Goal: Information Seeking & Learning: Learn about a topic

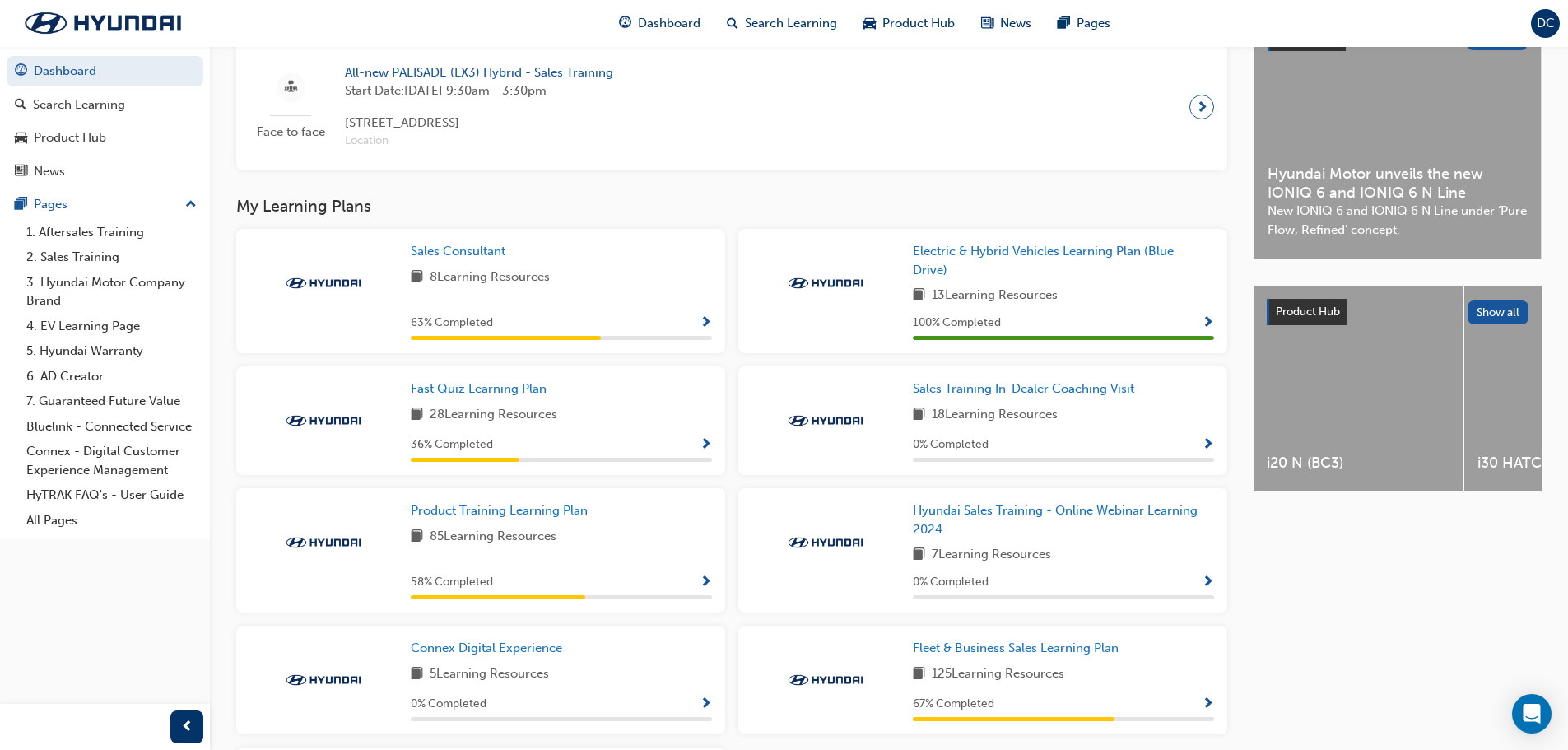
scroll to position [576, 0]
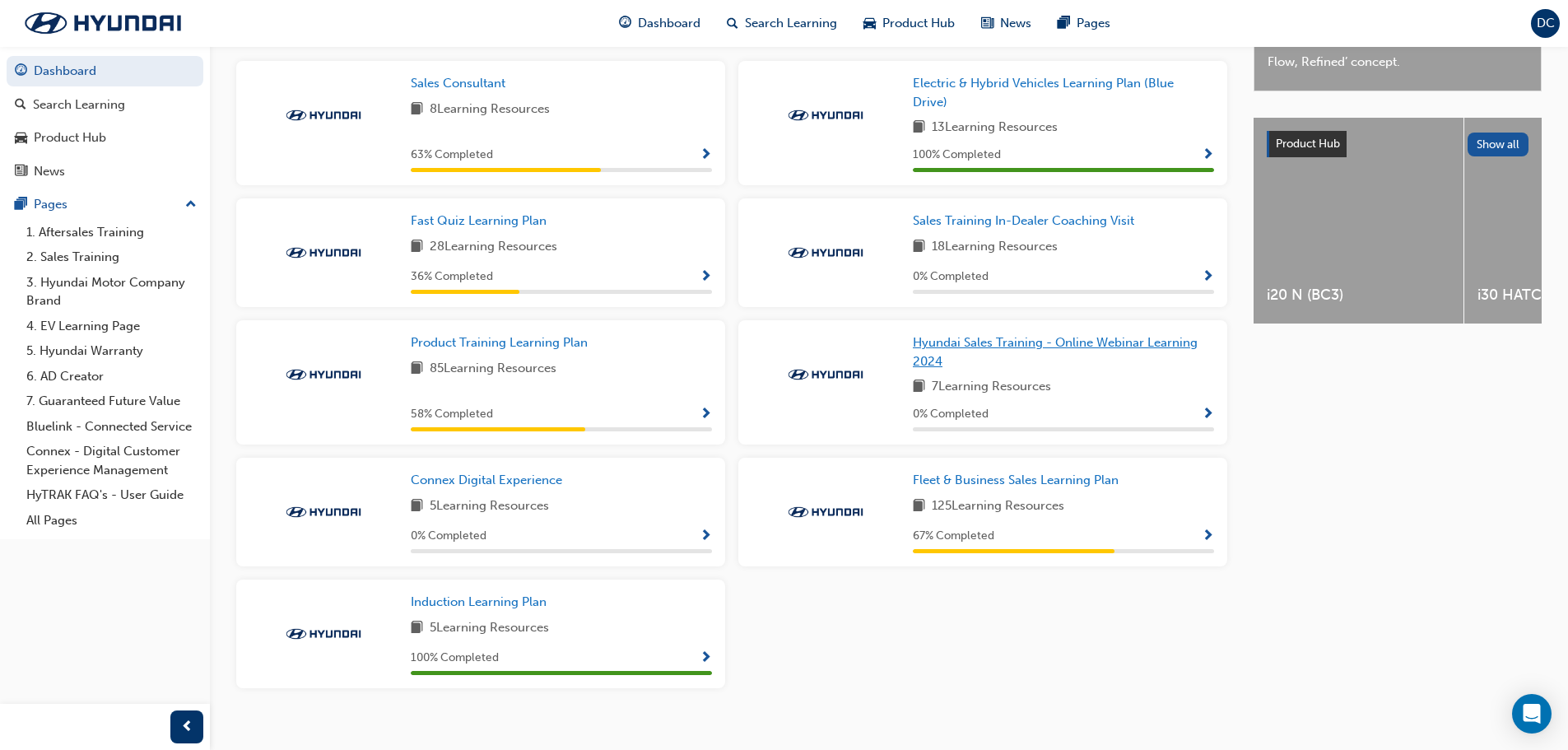
click at [979, 363] on link "Hyundai Sales Training - Online Webinar Learning 2024" at bounding box center [1063, 352] width 301 height 37
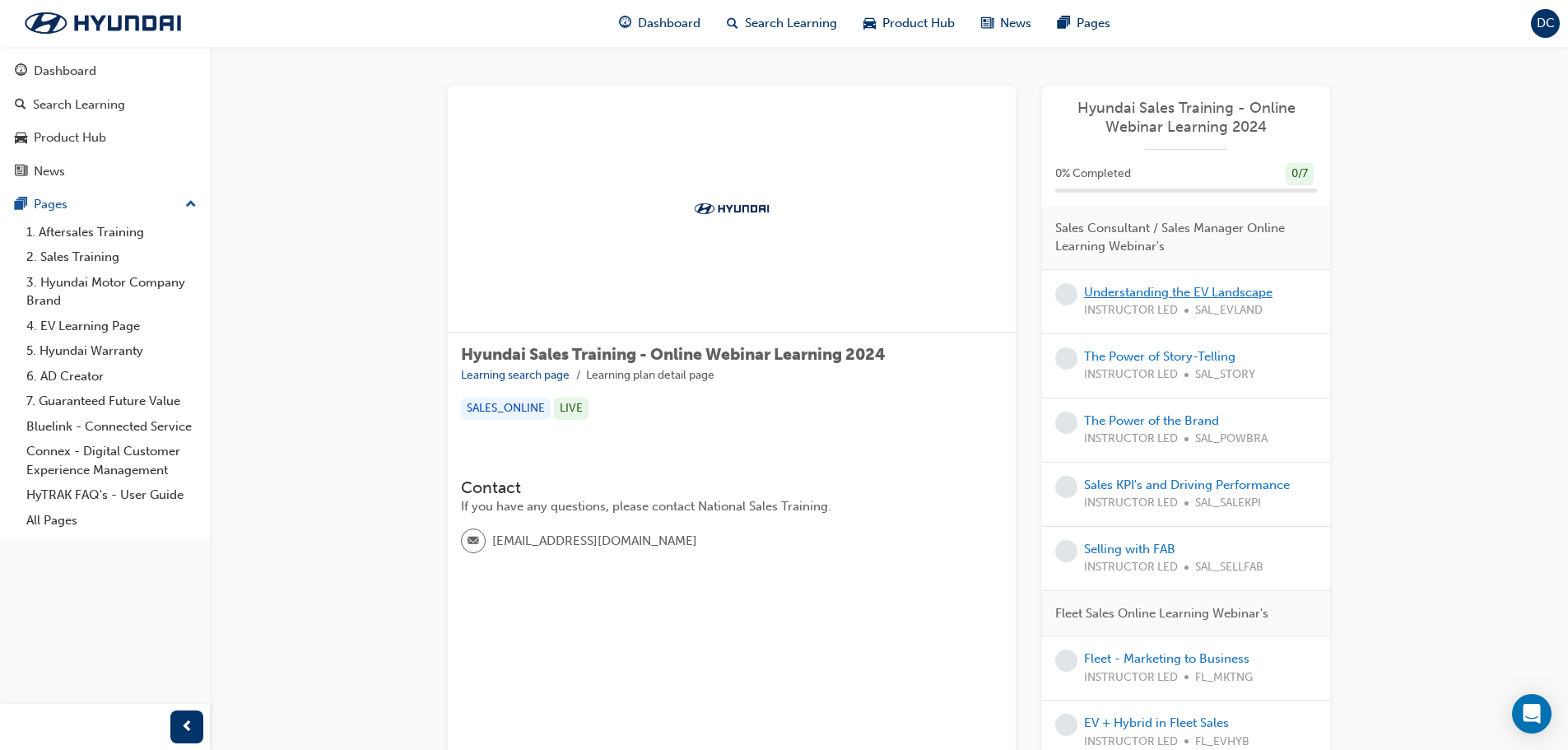
click at [1154, 289] on link "Understanding the EV Landscape" at bounding box center [1179, 292] width 189 height 15
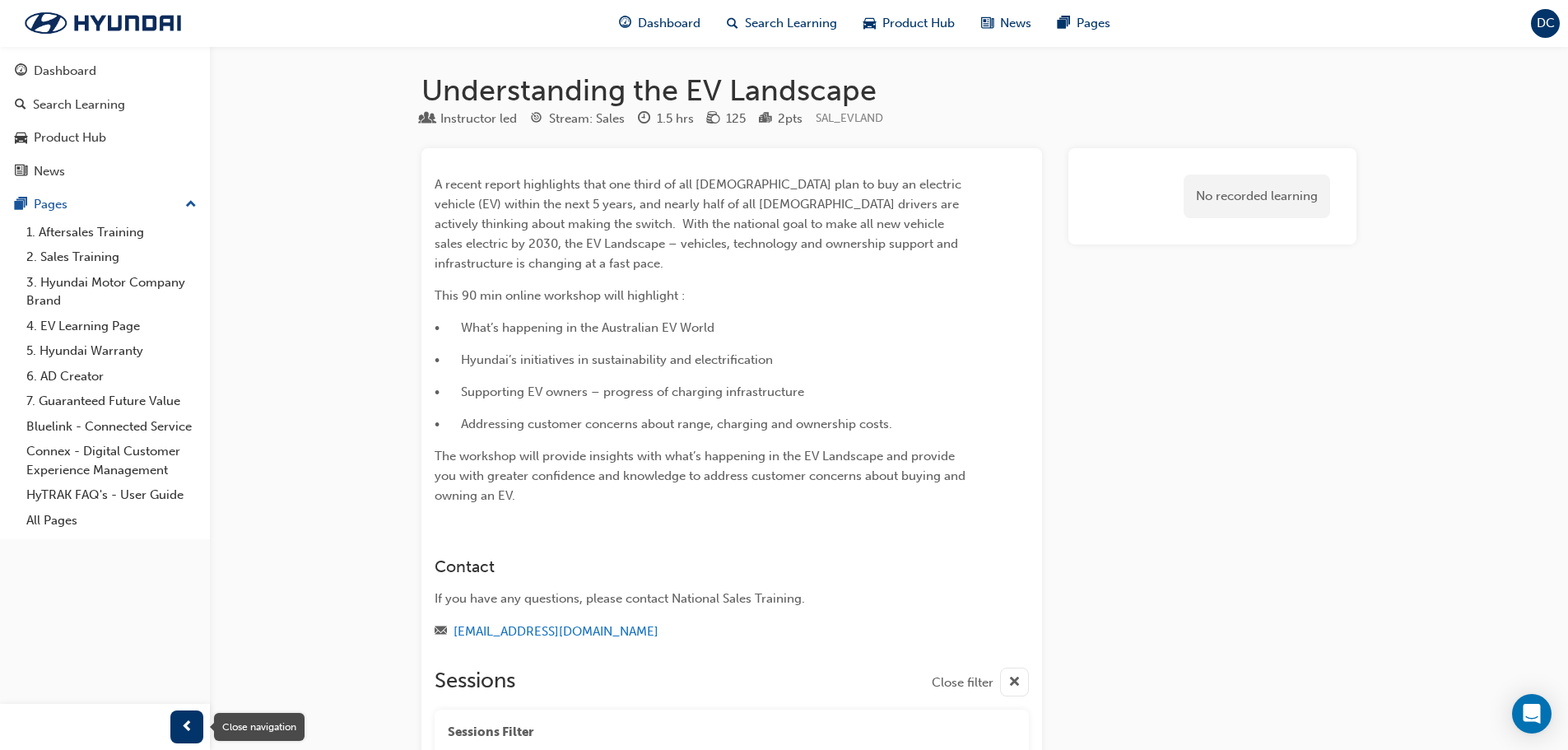
click at [181, 721] on span "prev-icon" at bounding box center [187, 727] width 12 height 20
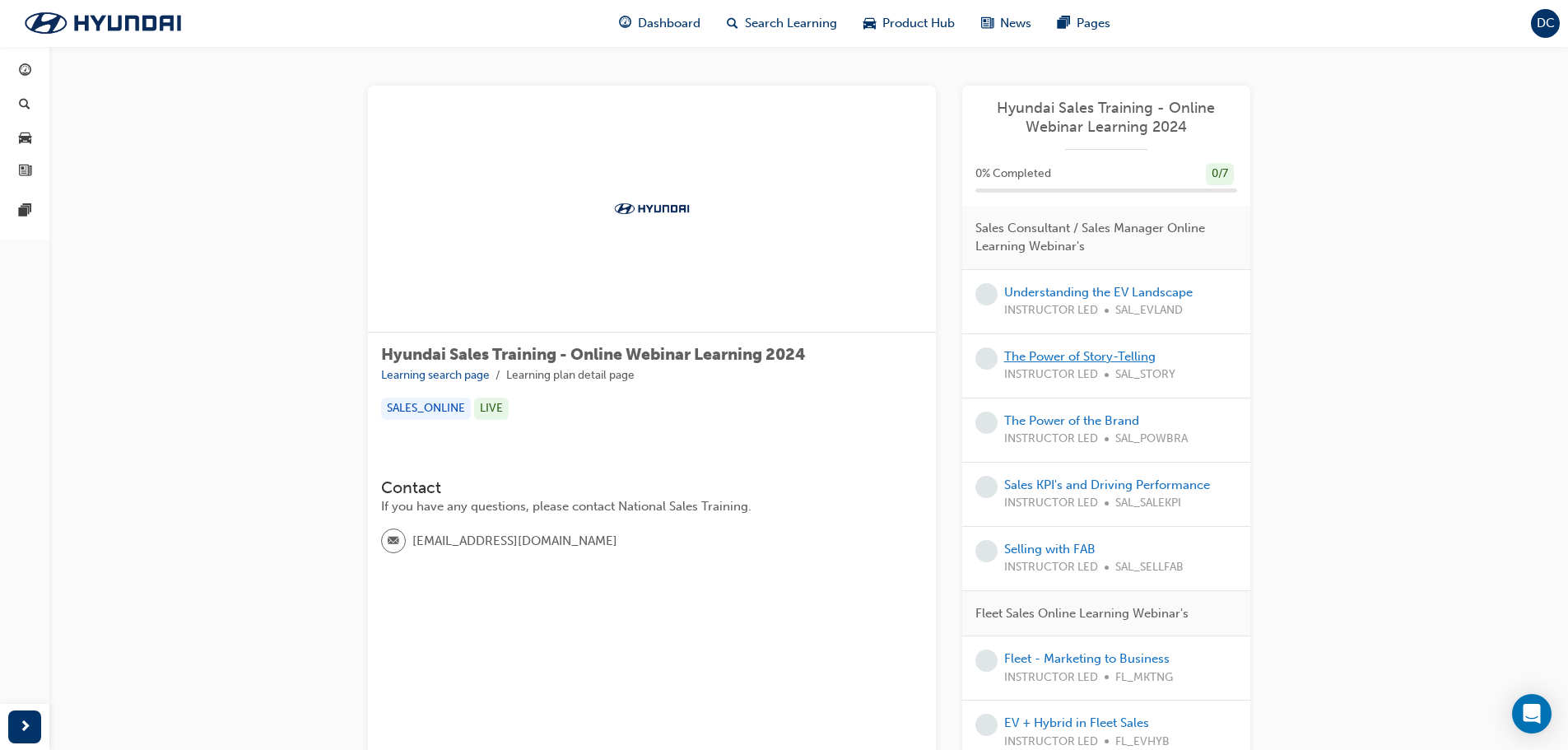
click at [1125, 361] on link "The Power of Story-Telling" at bounding box center [1080, 356] width 151 height 15
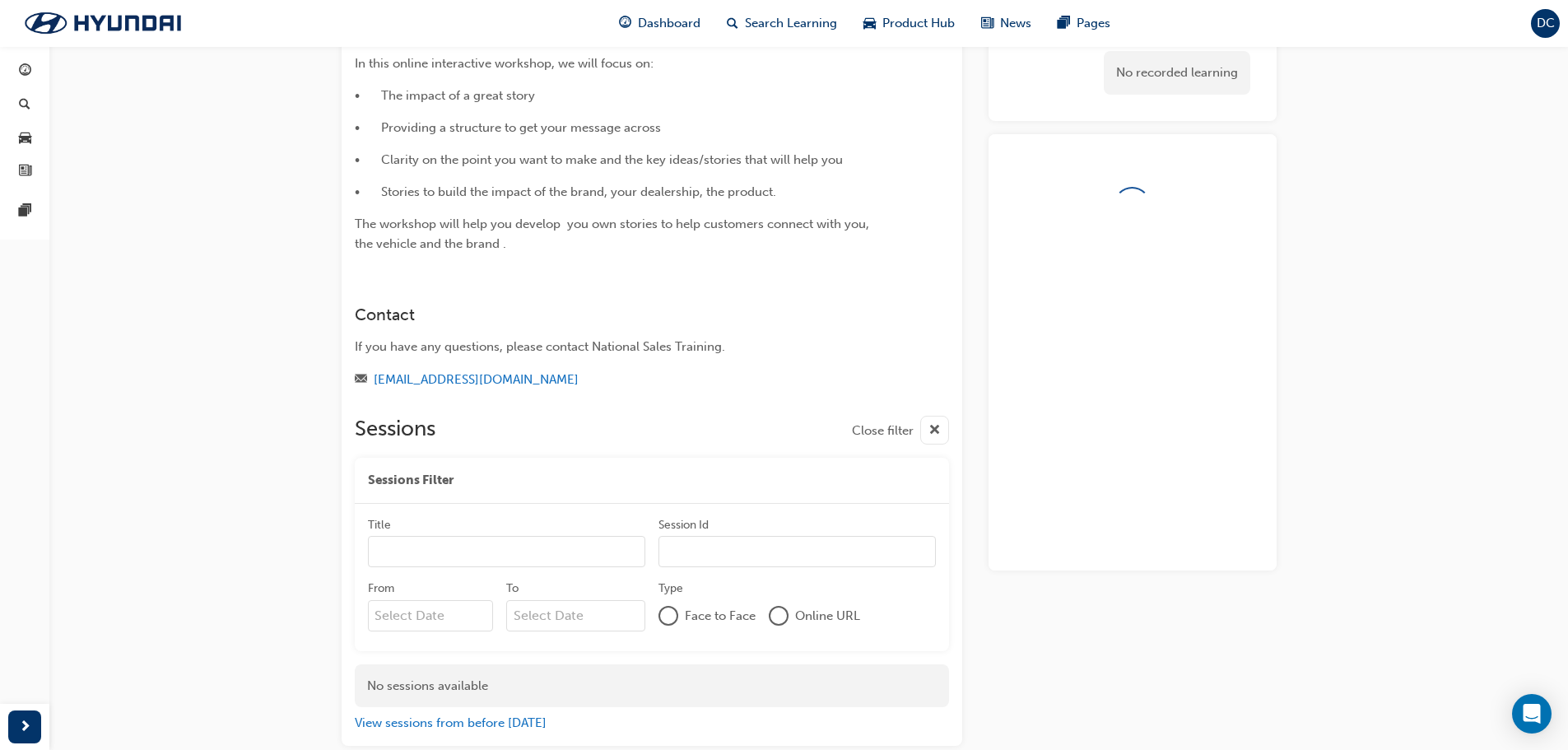
scroll to position [239, 0]
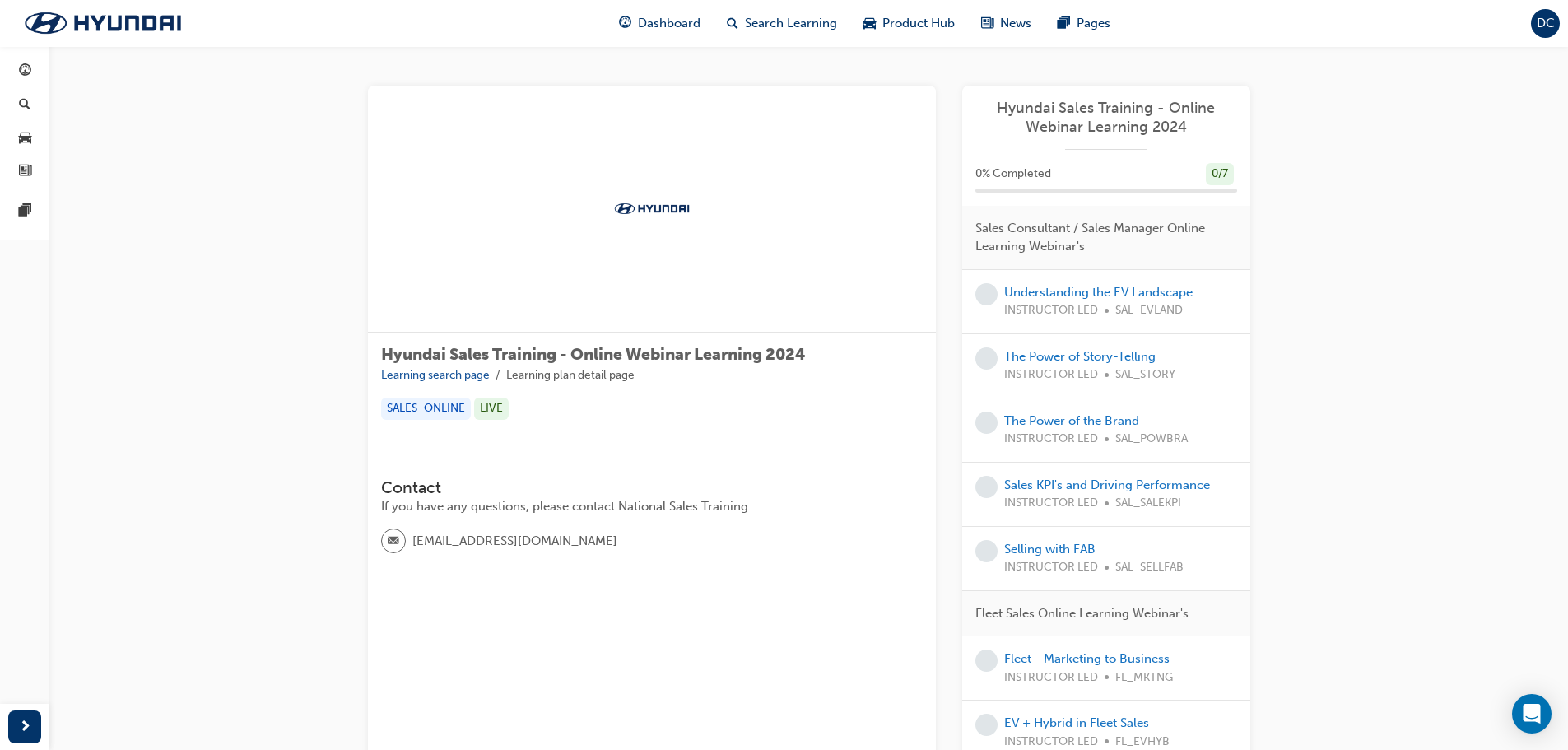
click at [1070, 428] on div "The Power of the Brand INSTRUCTOR LED SAL_POWBRA" at bounding box center [1096, 430] width 183 height 37
click at [1075, 420] on link "The Power of the Brand" at bounding box center [1072, 420] width 135 height 15
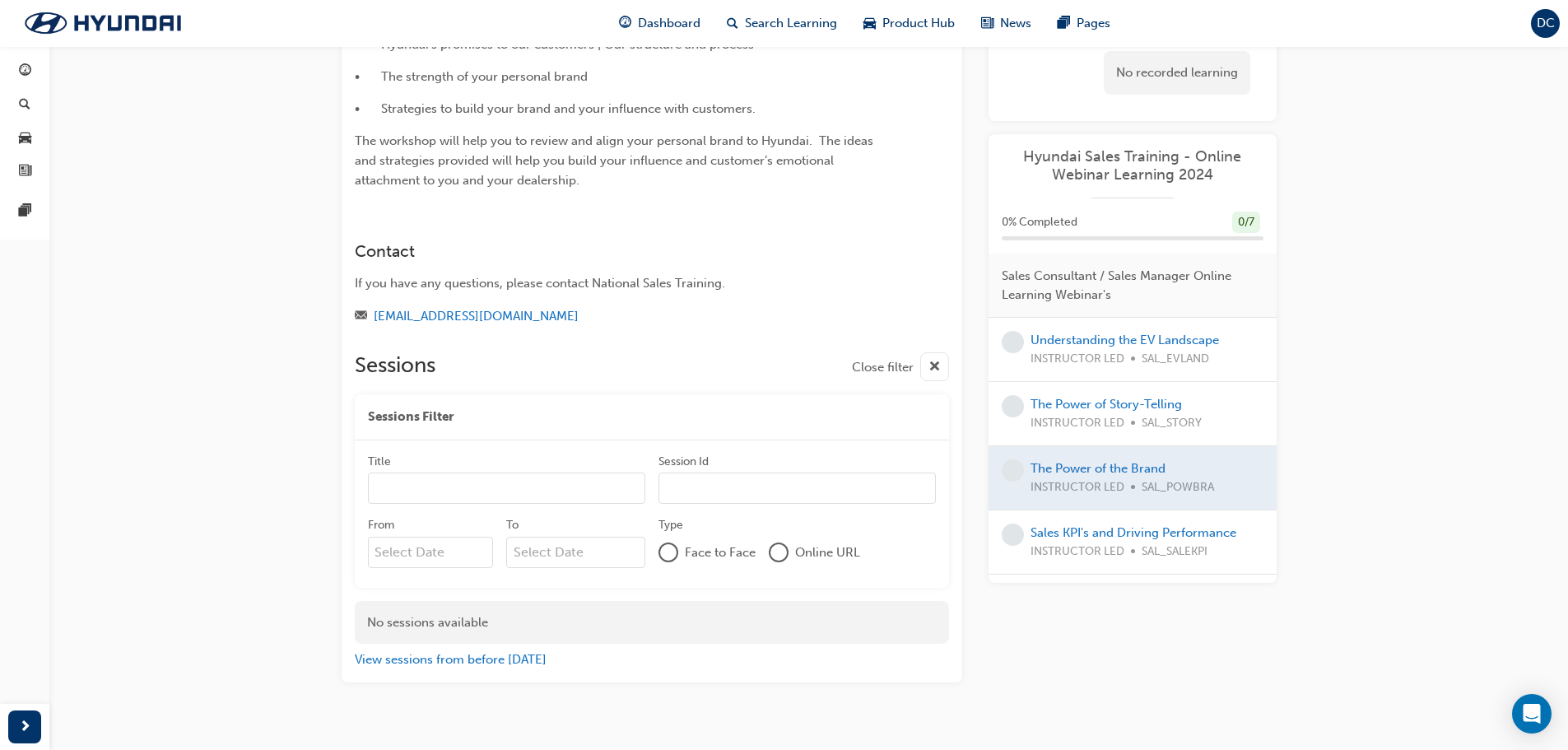
scroll to position [322, 0]
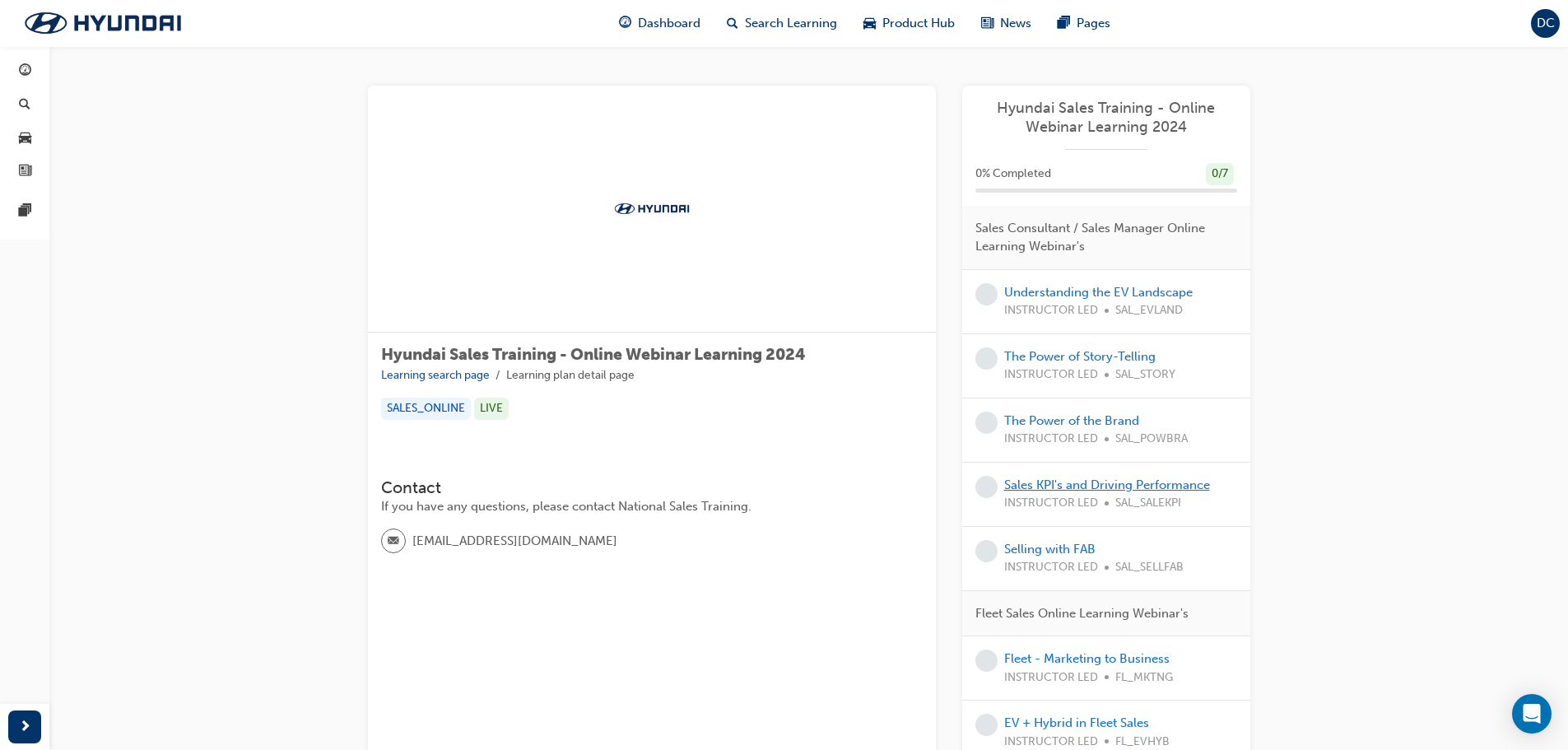
click at [1061, 477] on link "Sales KPI's and Driving Performance" at bounding box center [1107, 485] width 206 height 15
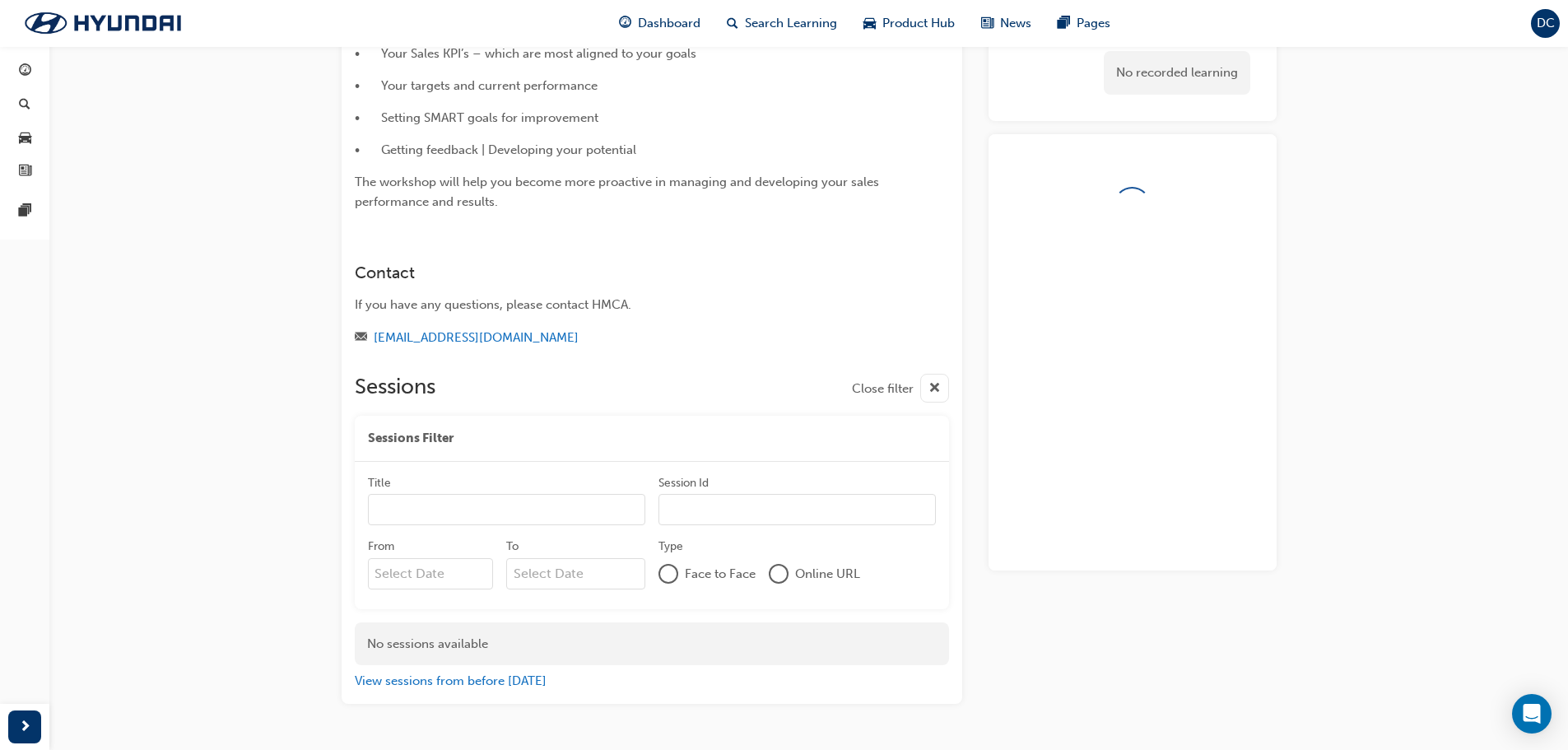
scroll to position [258, 0]
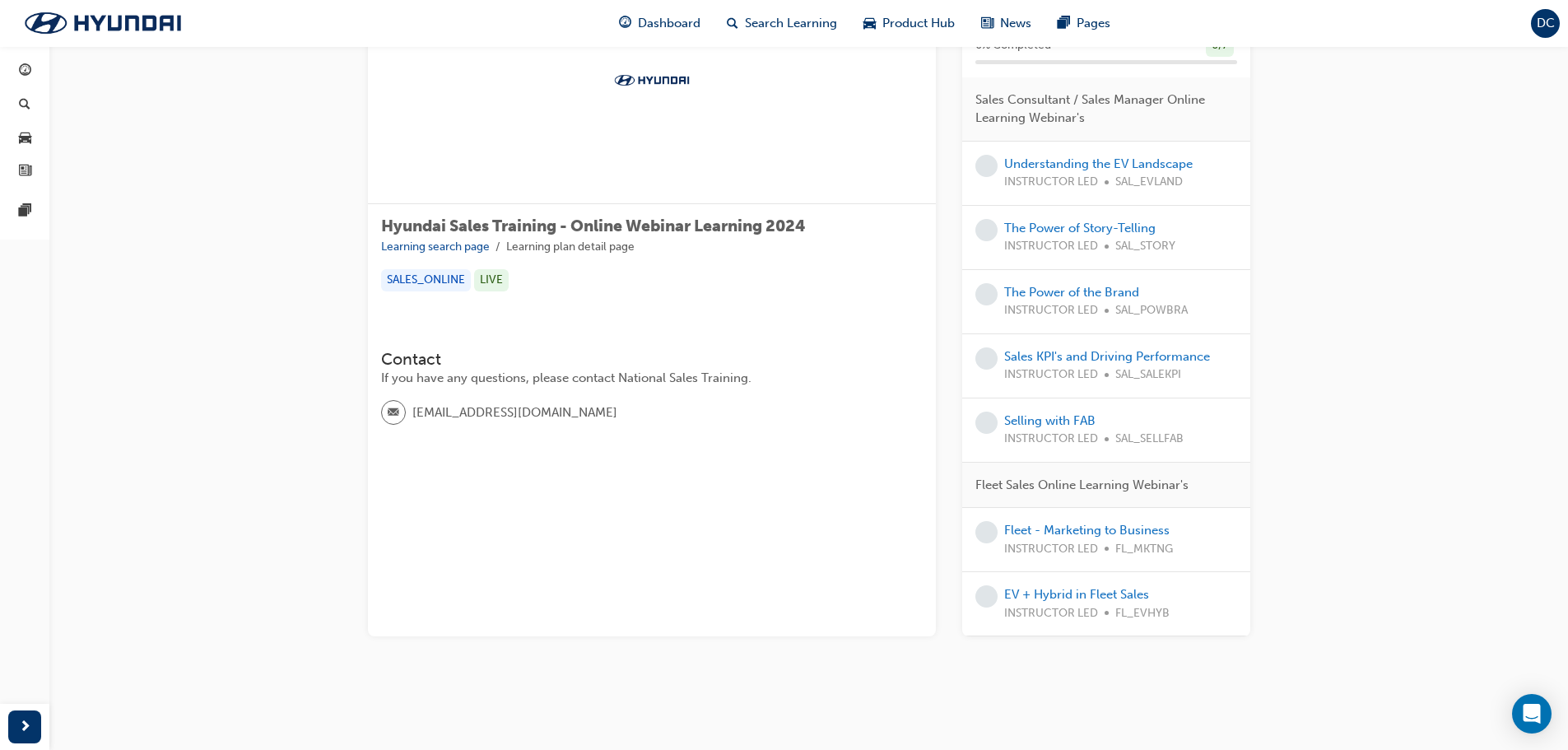
scroll to position [135, 0]
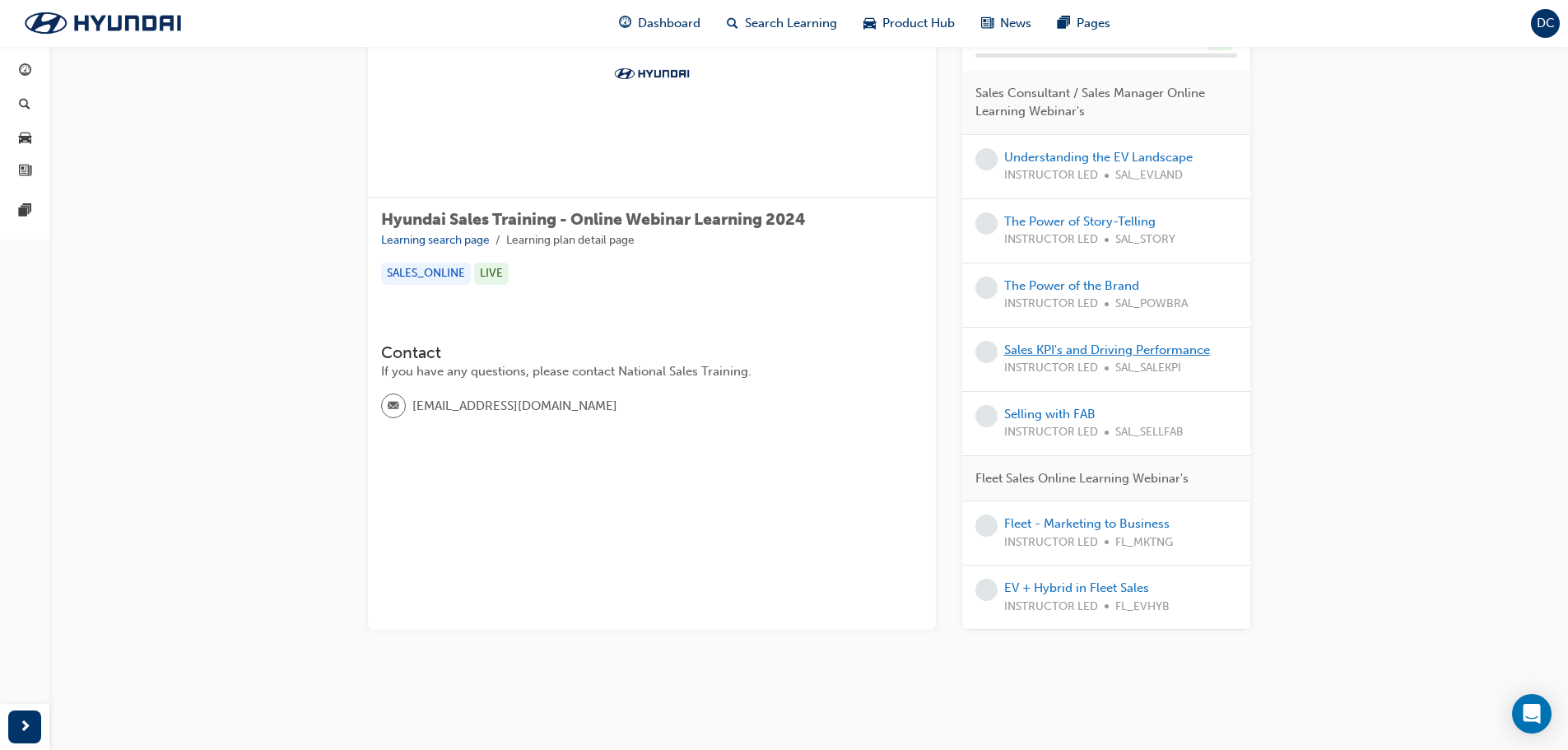
click at [1076, 355] on link "Sales KPI's and Driving Performance" at bounding box center [1107, 350] width 206 height 15
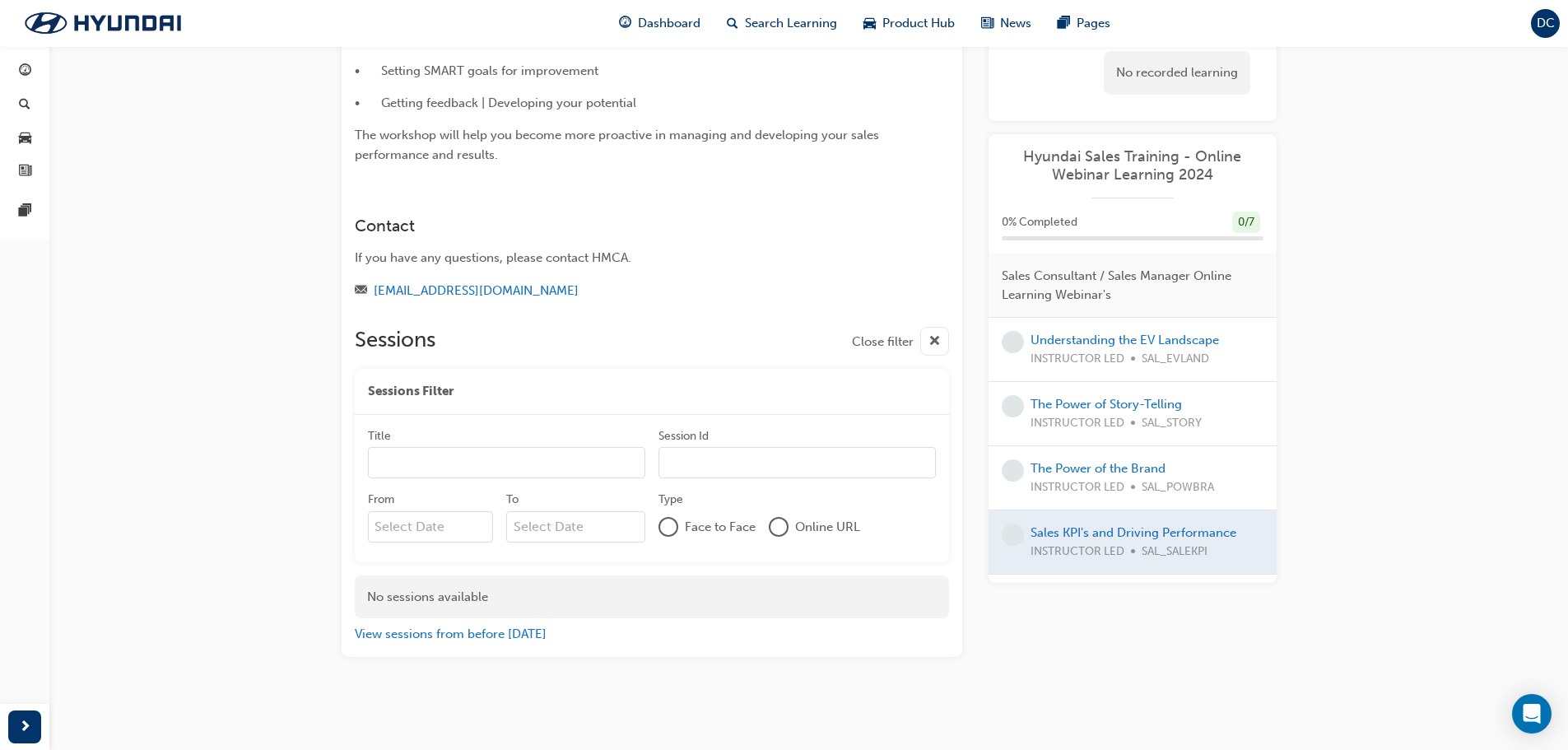
scroll to position [302, 0]
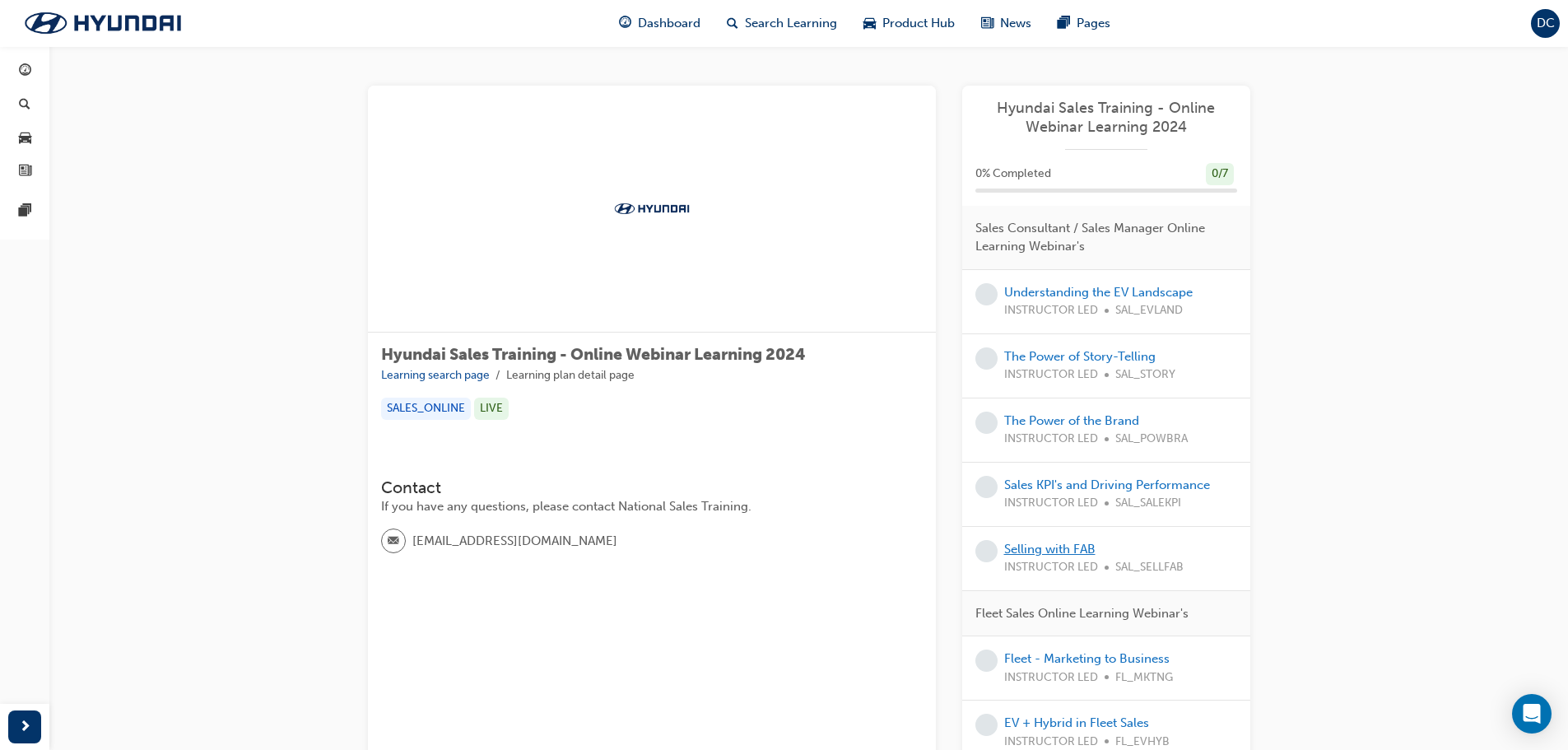
click at [1044, 550] on link "Selling with FAB" at bounding box center [1050, 549] width 92 height 15
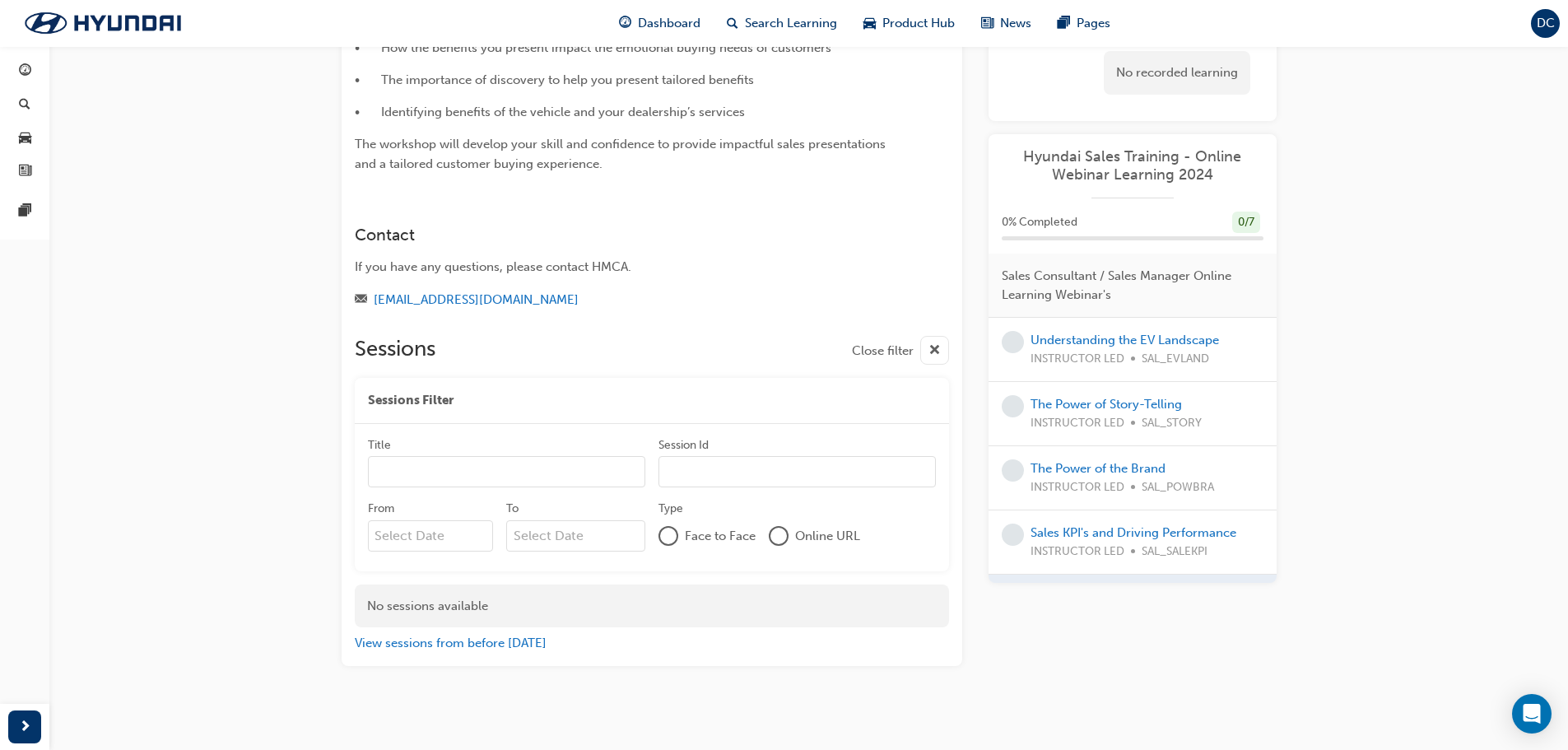
scroll to position [250, 0]
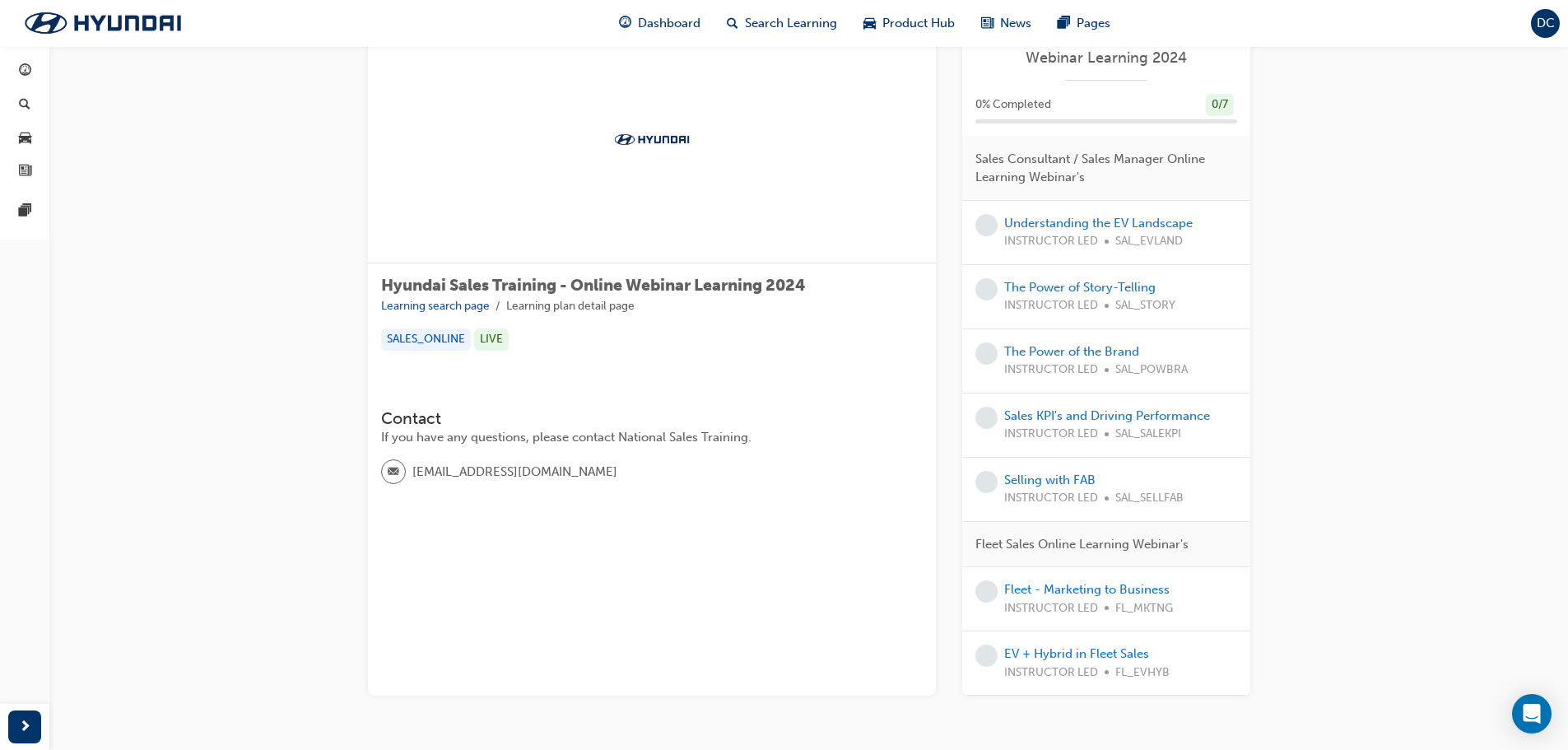
scroll to position [135, 0]
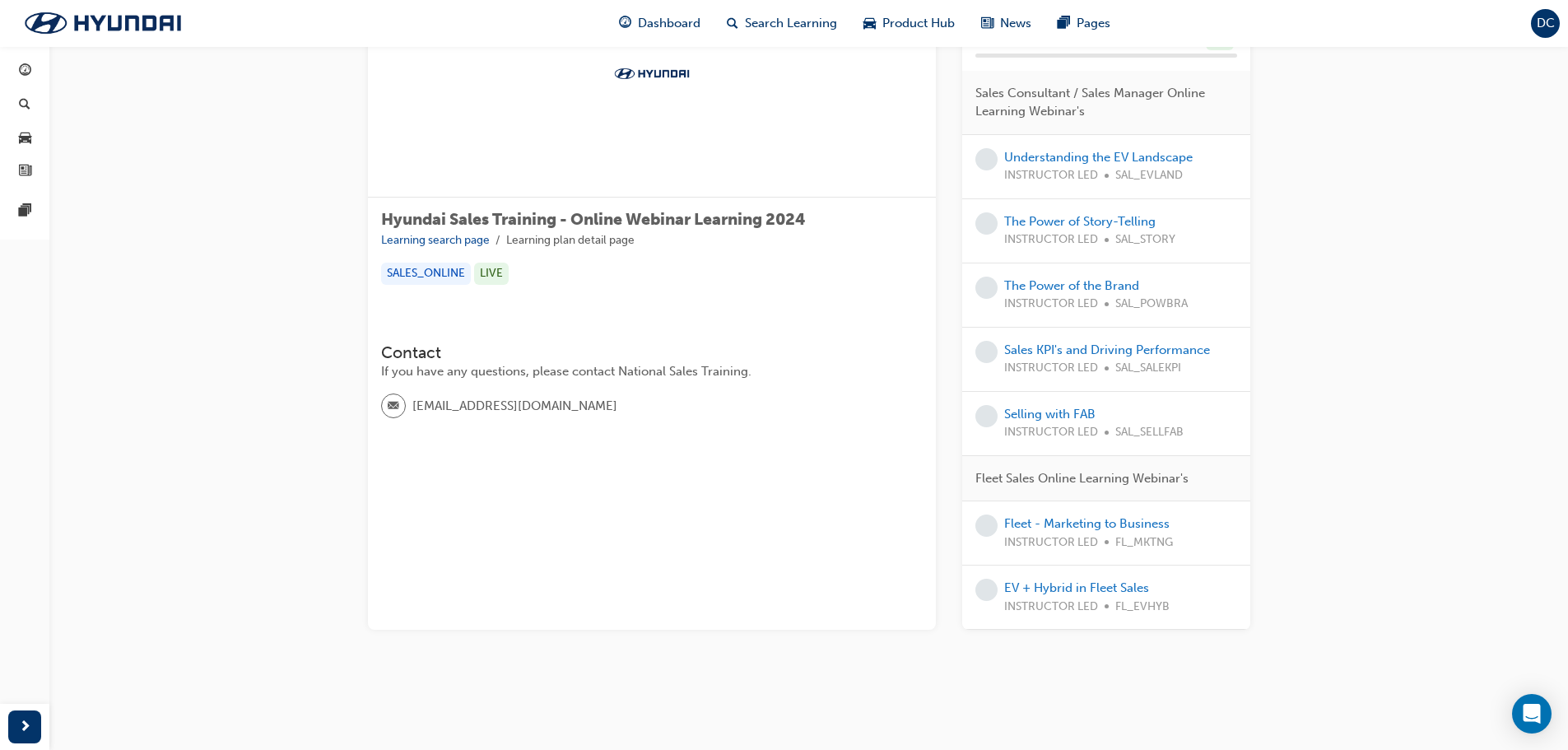
click at [1060, 514] on div "Fleet - Marketing to Business INSTRUCTOR LED FL_MKTNG" at bounding box center [1107, 534] width 288 height 64
click at [1059, 518] on link "Fleet - Marketing to Business" at bounding box center [1087, 524] width 166 height 15
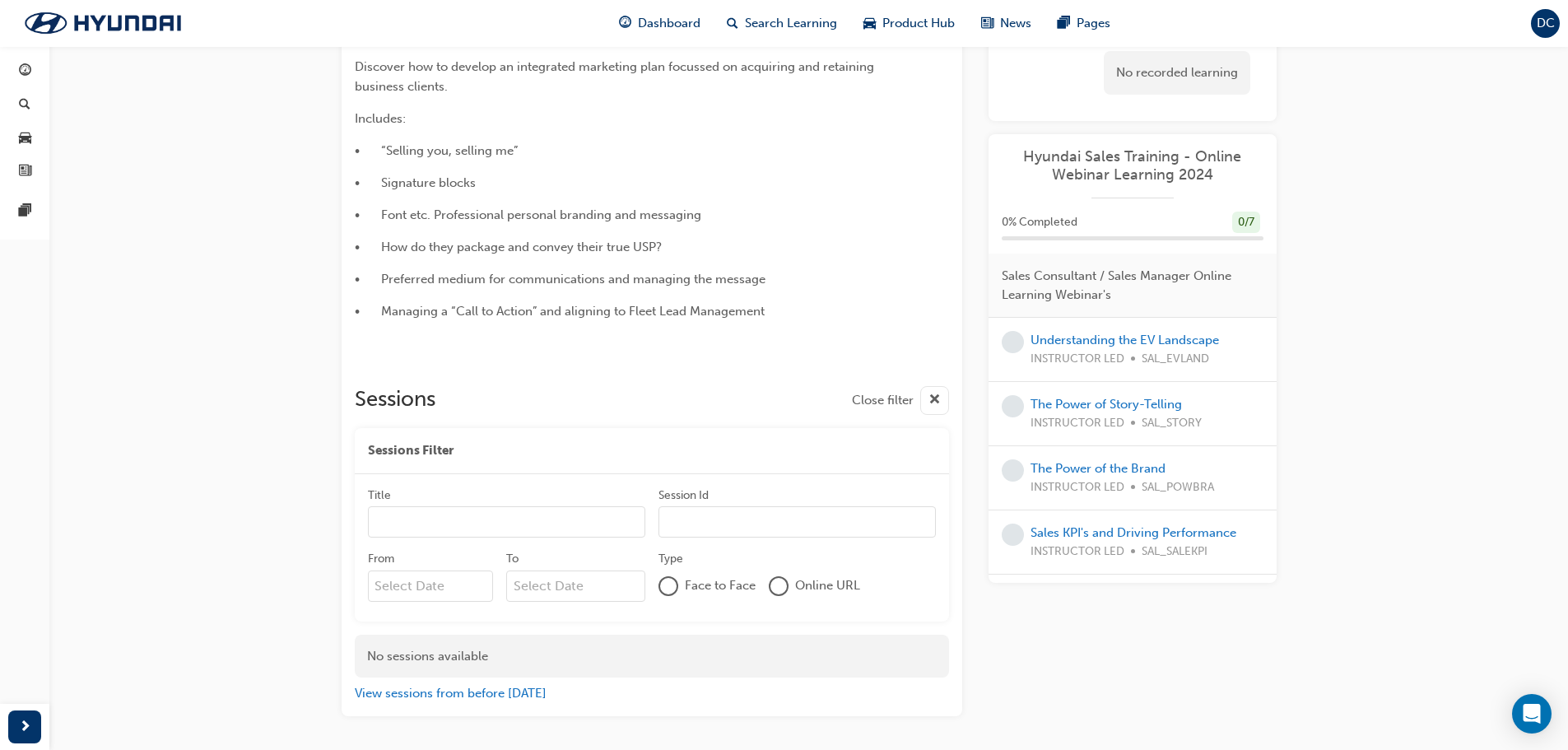
scroll to position [420, 0]
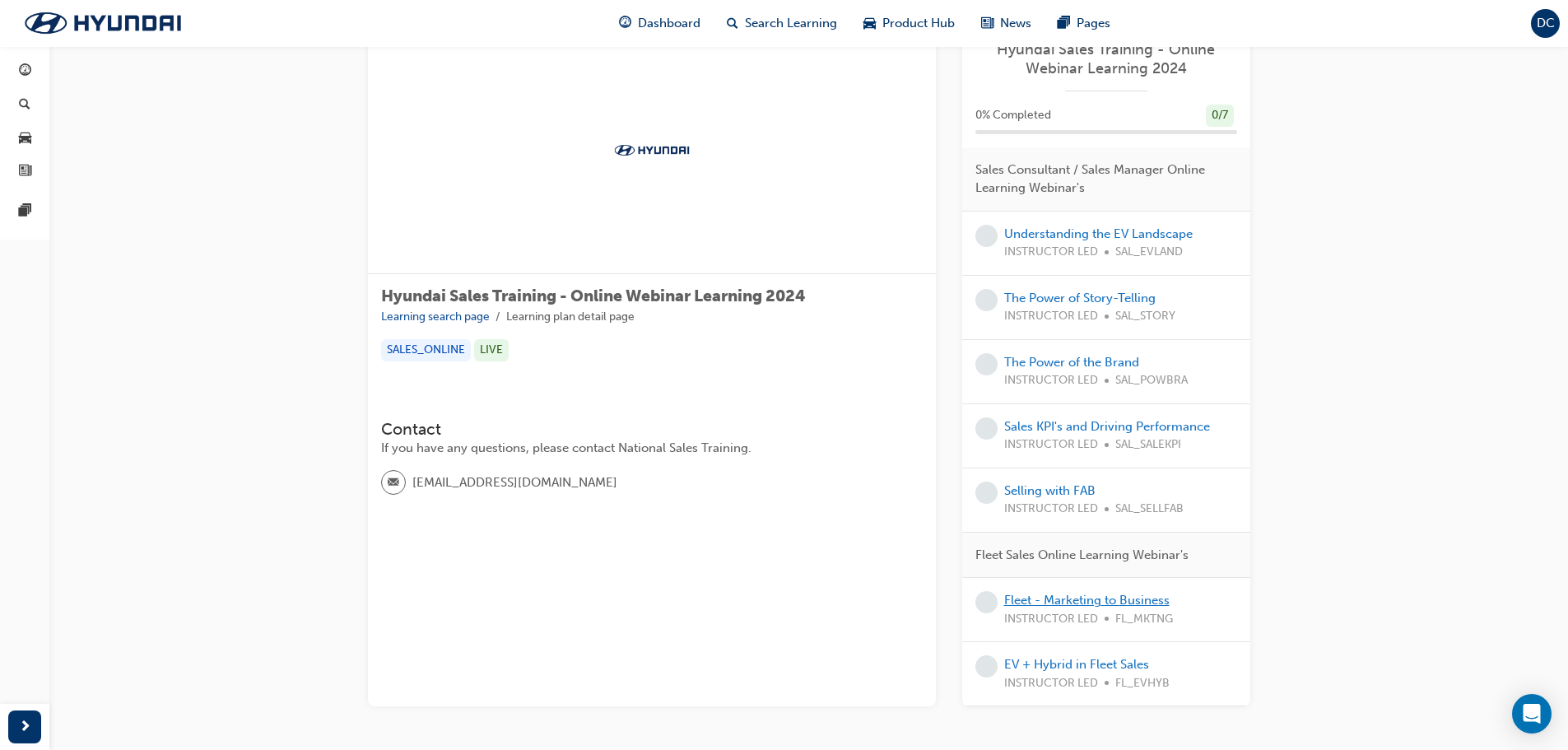
scroll to position [135, 0]
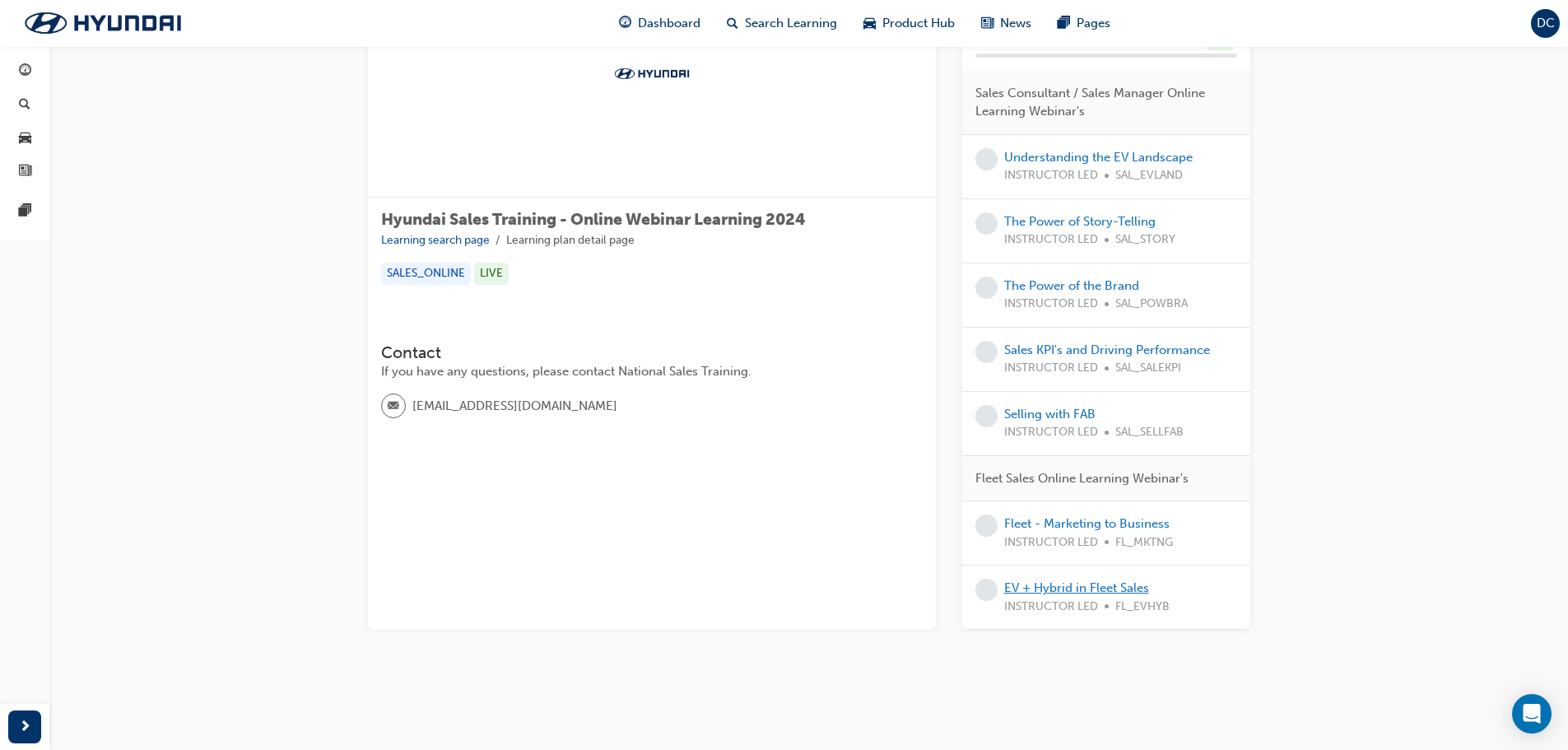
click at [1102, 583] on link "EV + Hybrid in Fleet Sales" at bounding box center [1076, 588] width 145 height 15
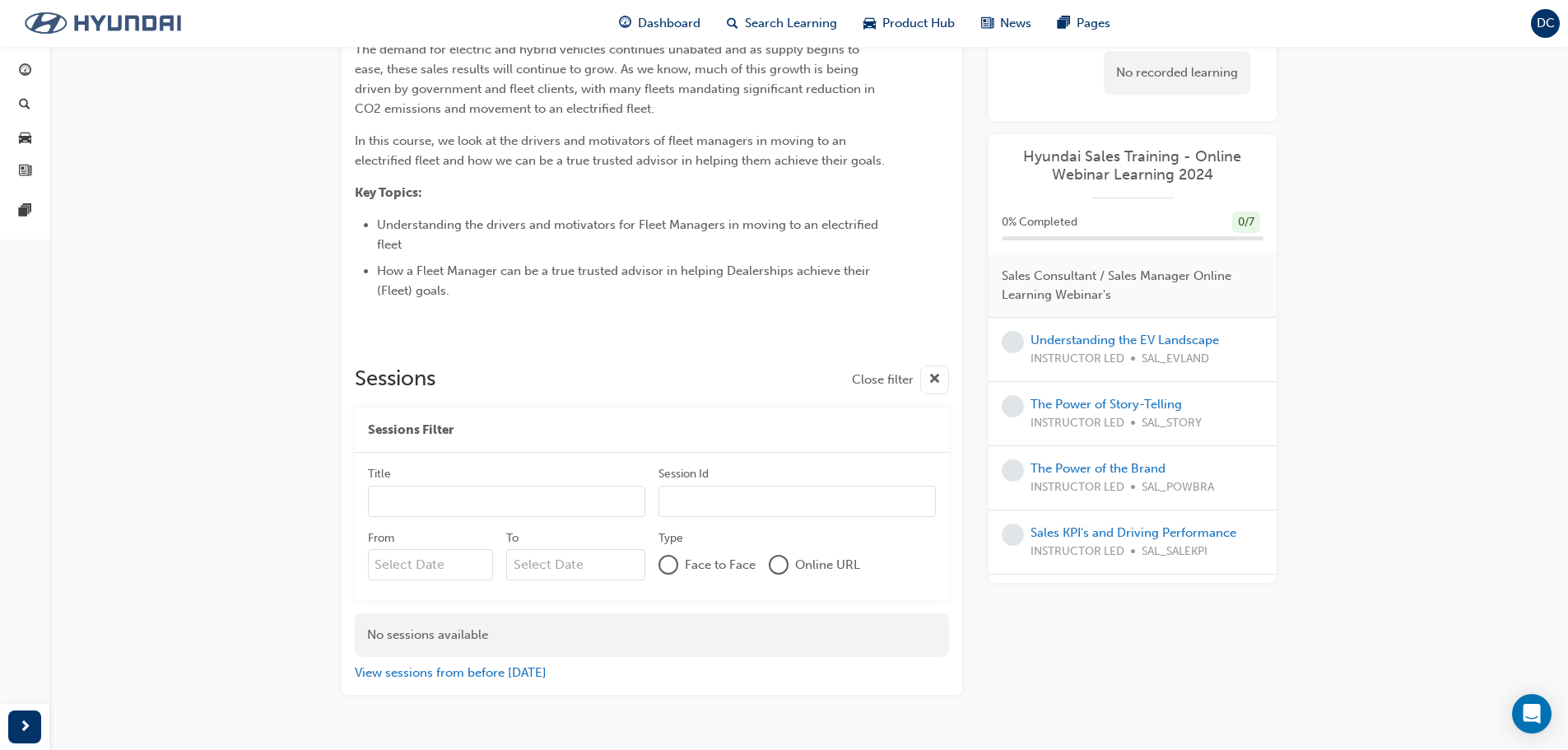
scroll to position [174, 0]
